Goal: Check status: Check status

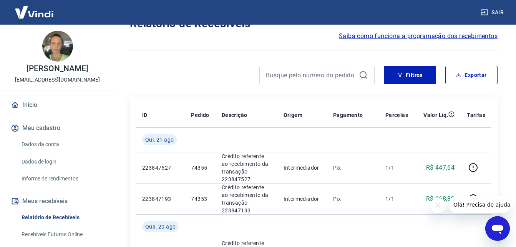
scroll to position [77, 0]
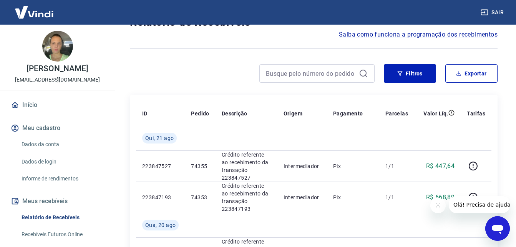
click at [439, 205] on icon "Fechar mensagem da empresa" at bounding box center [438, 205] width 6 height 6
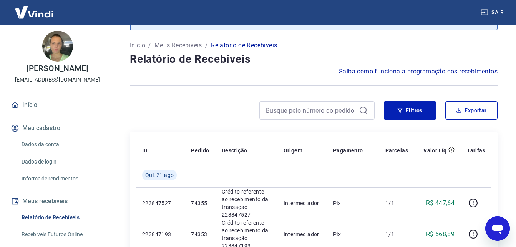
scroll to position [38, 0]
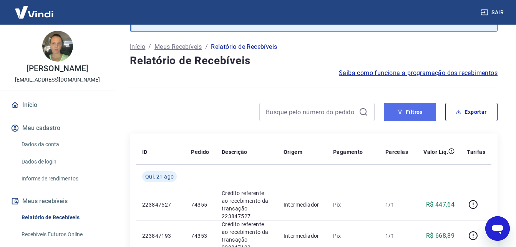
click at [419, 109] on button "Filtros" at bounding box center [410, 112] width 52 height 18
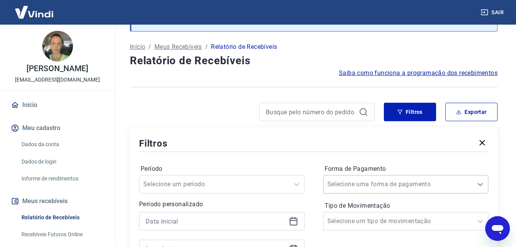
scroll to position [80, 0]
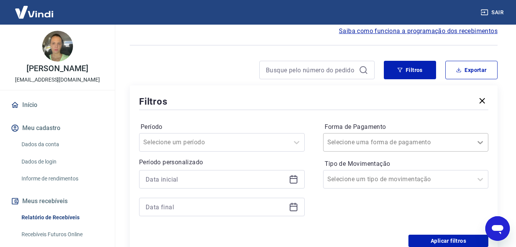
click at [482, 151] on div "Selecione uma forma de pagamento" at bounding box center [406, 142] width 166 height 18
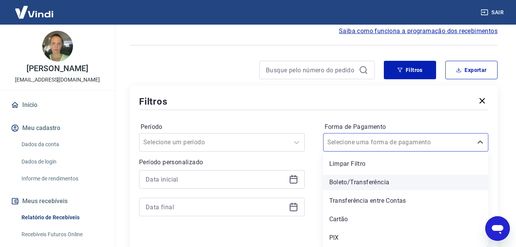
click at [387, 181] on div "Boleto/Transferência" at bounding box center [406, 182] width 166 height 15
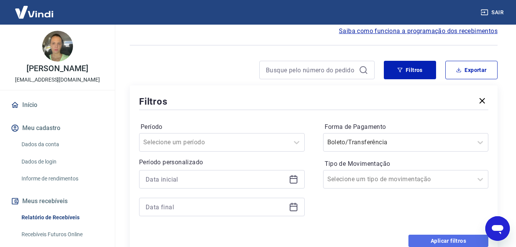
click at [433, 238] on button "Aplicar filtros" at bounding box center [449, 241] width 80 height 12
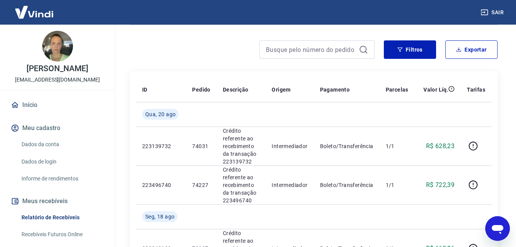
scroll to position [119, 0]
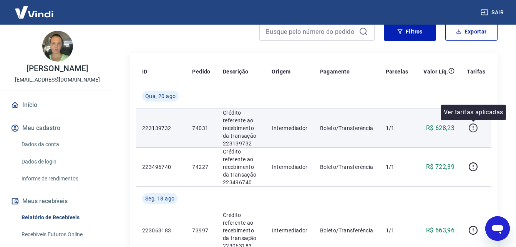
click at [474, 129] on icon "button" at bounding box center [474, 128] width 10 height 10
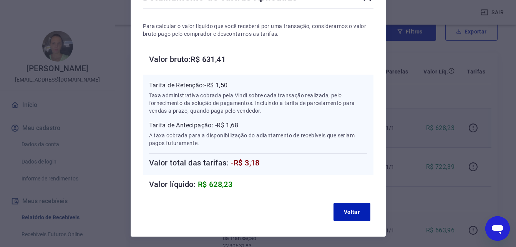
scroll to position [77, 0]
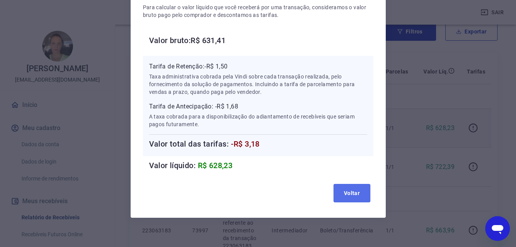
click at [348, 194] on button "Voltar" at bounding box center [352, 193] width 37 height 18
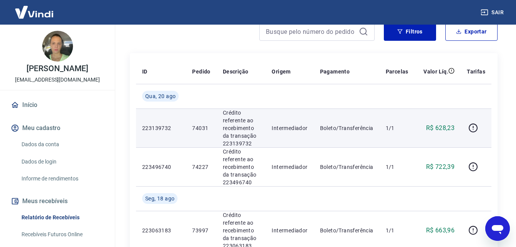
click at [32, 113] on link "Início" at bounding box center [57, 104] width 96 height 17
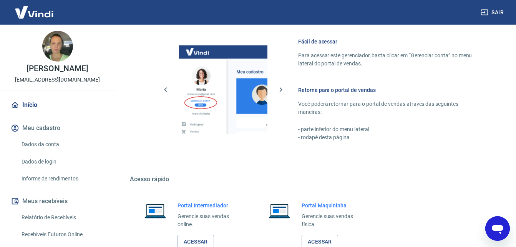
scroll to position [384, 0]
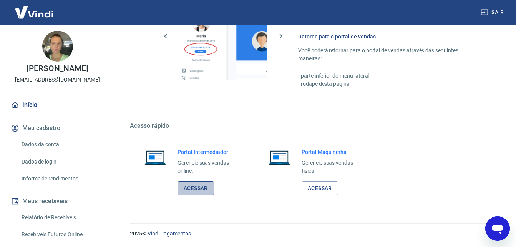
click at [196, 189] on link "Acessar" at bounding box center [196, 188] width 37 height 14
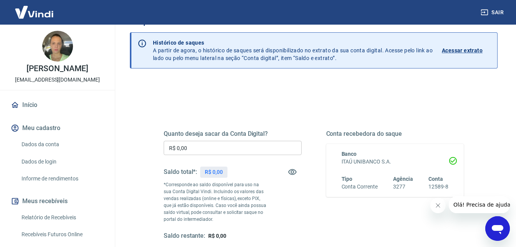
scroll to position [38, 0]
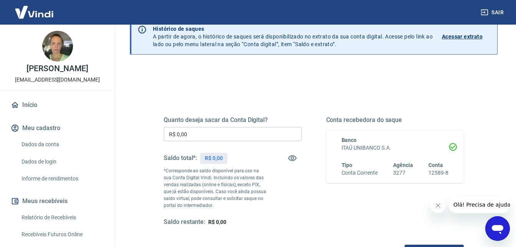
click at [437, 206] on icon "Fechar mensagem da empresa" at bounding box center [438, 205] width 4 height 4
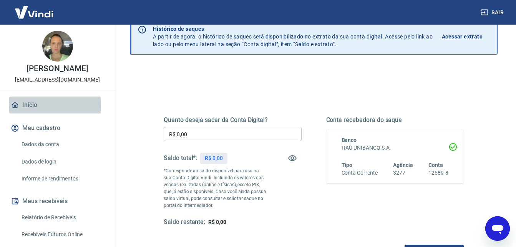
click at [28, 113] on link "Início" at bounding box center [57, 104] width 96 height 17
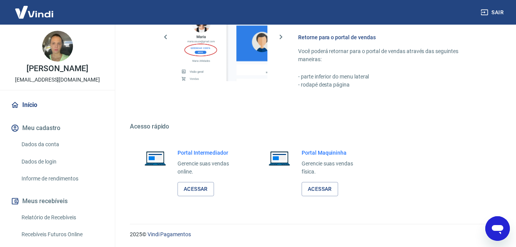
scroll to position [384, 0]
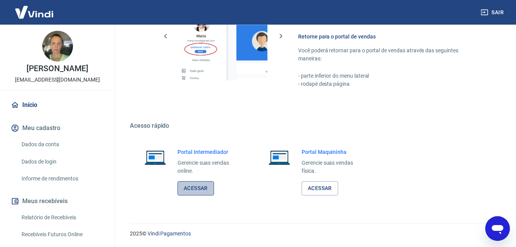
click at [187, 188] on link "Acessar" at bounding box center [196, 188] width 37 height 14
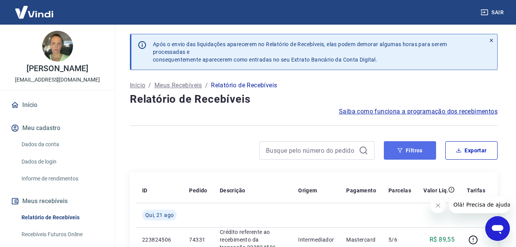
click at [409, 151] on button "Filtros" at bounding box center [410, 150] width 52 height 18
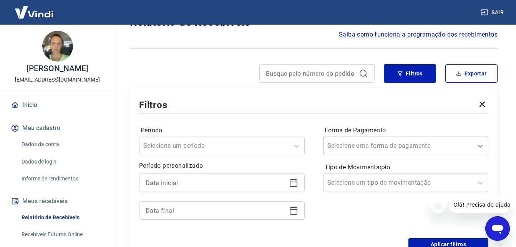
scroll to position [80, 0]
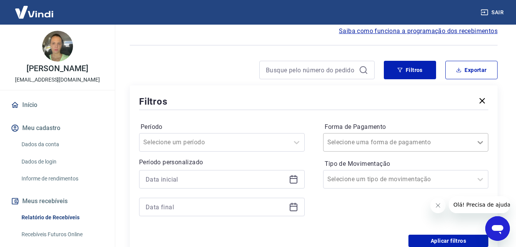
click at [481, 145] on icon at bounding box center [480, 142] width 9 height 9
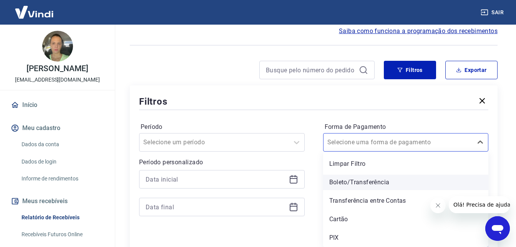
click at [382, 182] on div "Boleto/Transferência" at bounding box center [406, 182] width 166 height 15
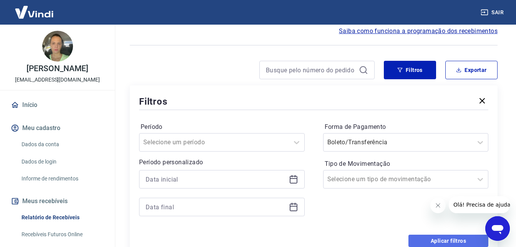
click at [443, 237] on button "Aplicar filtros" at bounding box center [449, 241] width 80 height 12
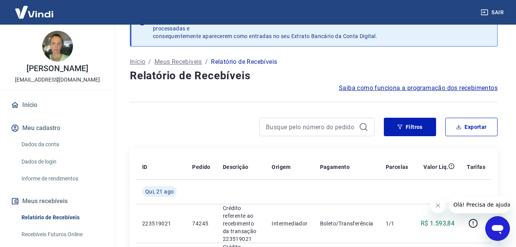
scroll to position [80, 0]
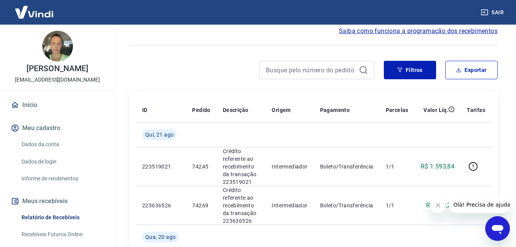
click at [437, 205] on icon "Fechar mensagem da empresa" at bounding box center [438, 205] width 6 height 6
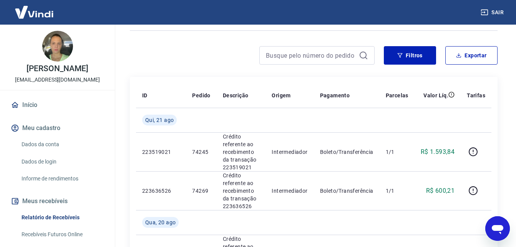
scroll to position [119, 0]
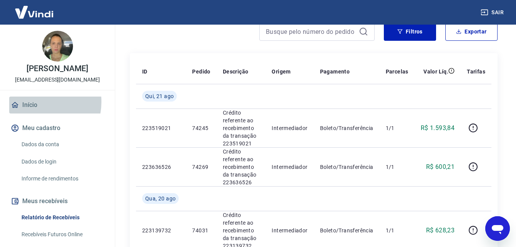
click at [37, 110] on link "Início" at bounding box center [57, 104] width 96 height 17
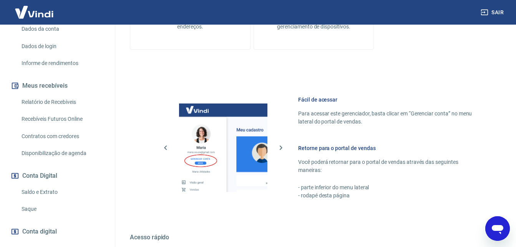
scroll to position [384, 0]
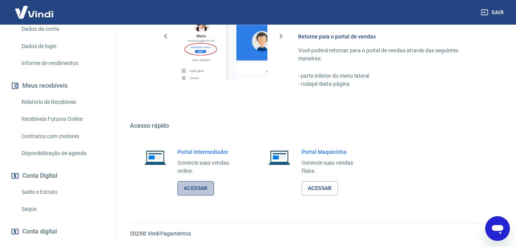
click at [191, 186] on link "Acessar" at bounding box center [196, 188] width 37 height 14
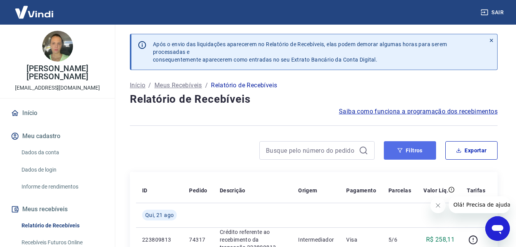
click at [412, 147] on button "Filtros" at bounding box center [410, 150] width 52 height 18
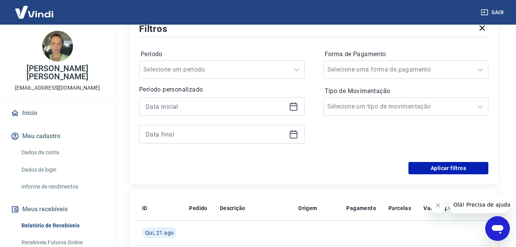
scroll to position [154, 0]
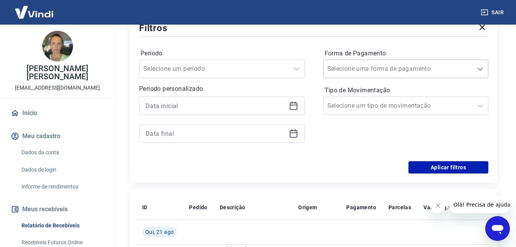
click at [479, 67] on icon at bounding box center [480, 68] width 9 height 9
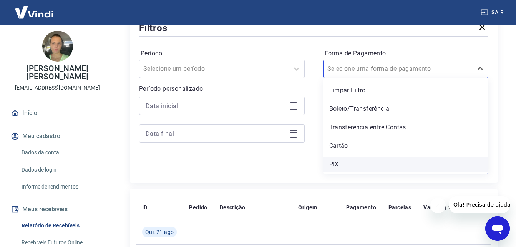
click at [334, 165] on div "PIX" at bounding box center [406, 163] width 166 height 15
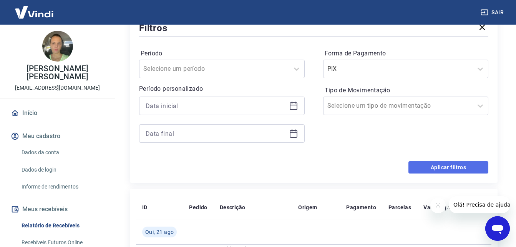
click at [440, 164] on button "Aplicar filtros" at bounding box center [449, 167] width 80 height 12
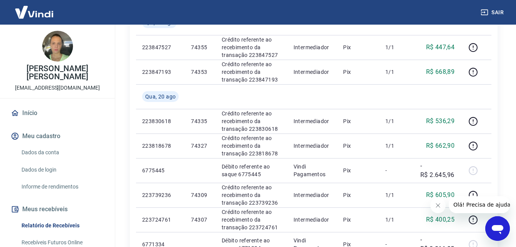
scroll to position [154, 0]
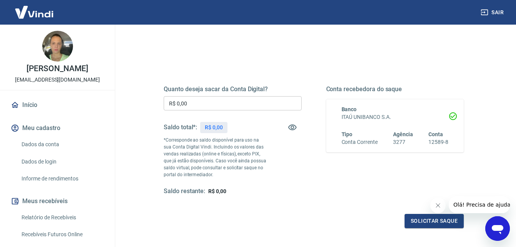
scroll to position [77, 0]
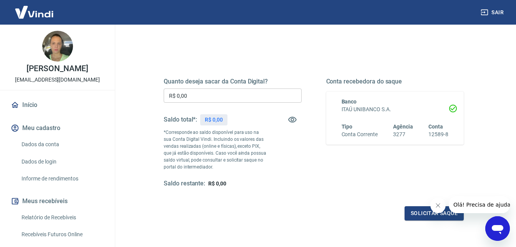
click at [439, 204] on icon "Fechar mensagem da empresa" at bounding box center [438, 205] width 4 height 4
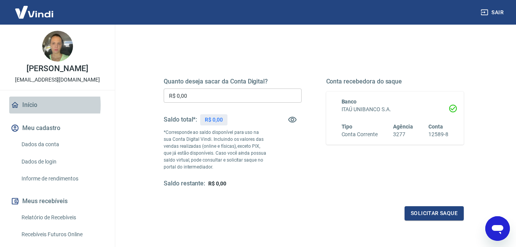
click at [22, 113] on link "Início" at bounding box center [57, 104] width 96 height 17
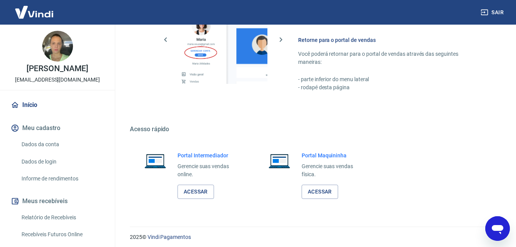
scroll to position [384, 0]
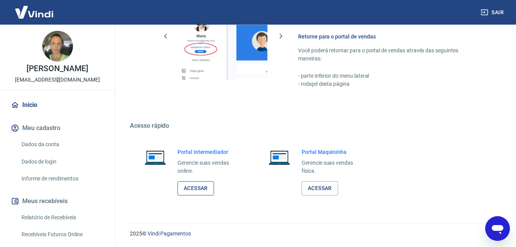
click at [203, 189] on link "Acessar" at bounding box center [196, 188] width 37 height 14
